Goal: Information Seeking & Learning: Learn about a topic

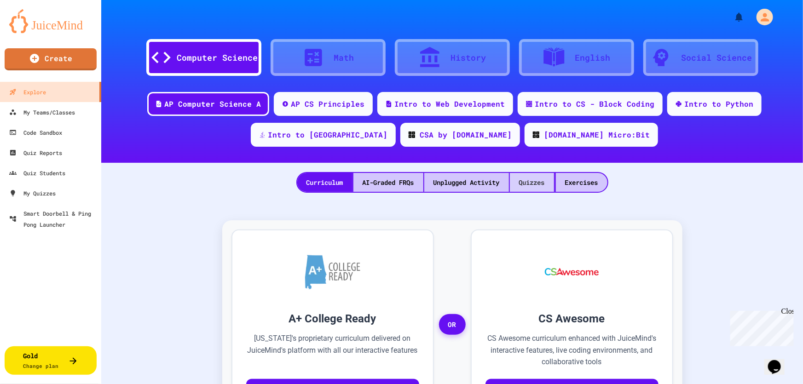
click at [524, 183] on div "Quizzes" at bounding box center [532, 182] width 44 height 19
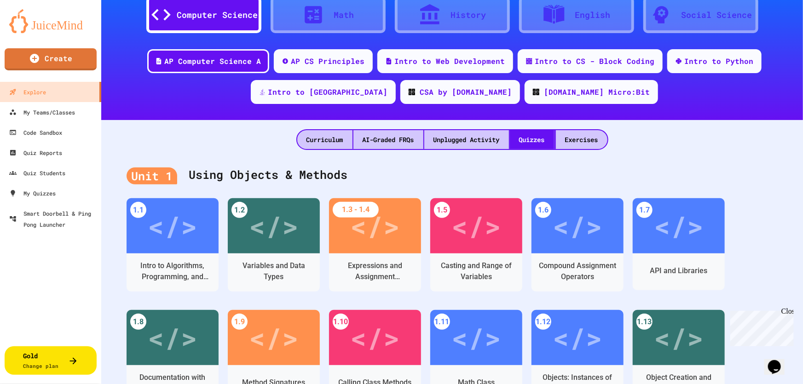
scroll to position [41, 0]
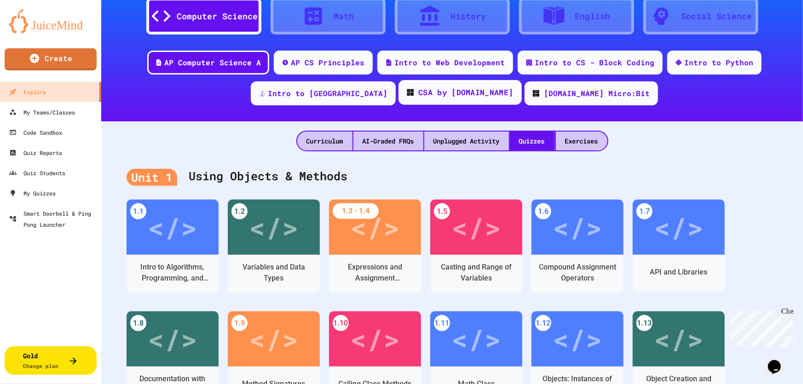
click at [419, 95] on div "CSA by [DOMAIN_NAME]" at bounding box center [466, 93] width 95 height 12
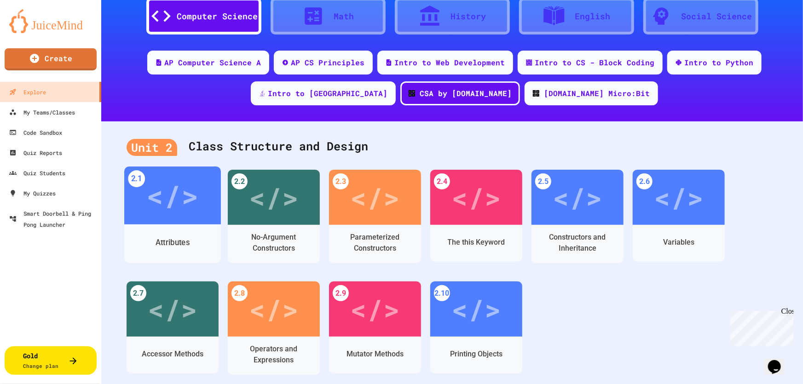
click at [186, 245] on div "Attributes" at bounding box center [173, 243] width 35 height 12
